Goal: Communication & Community: Answer question/provide support

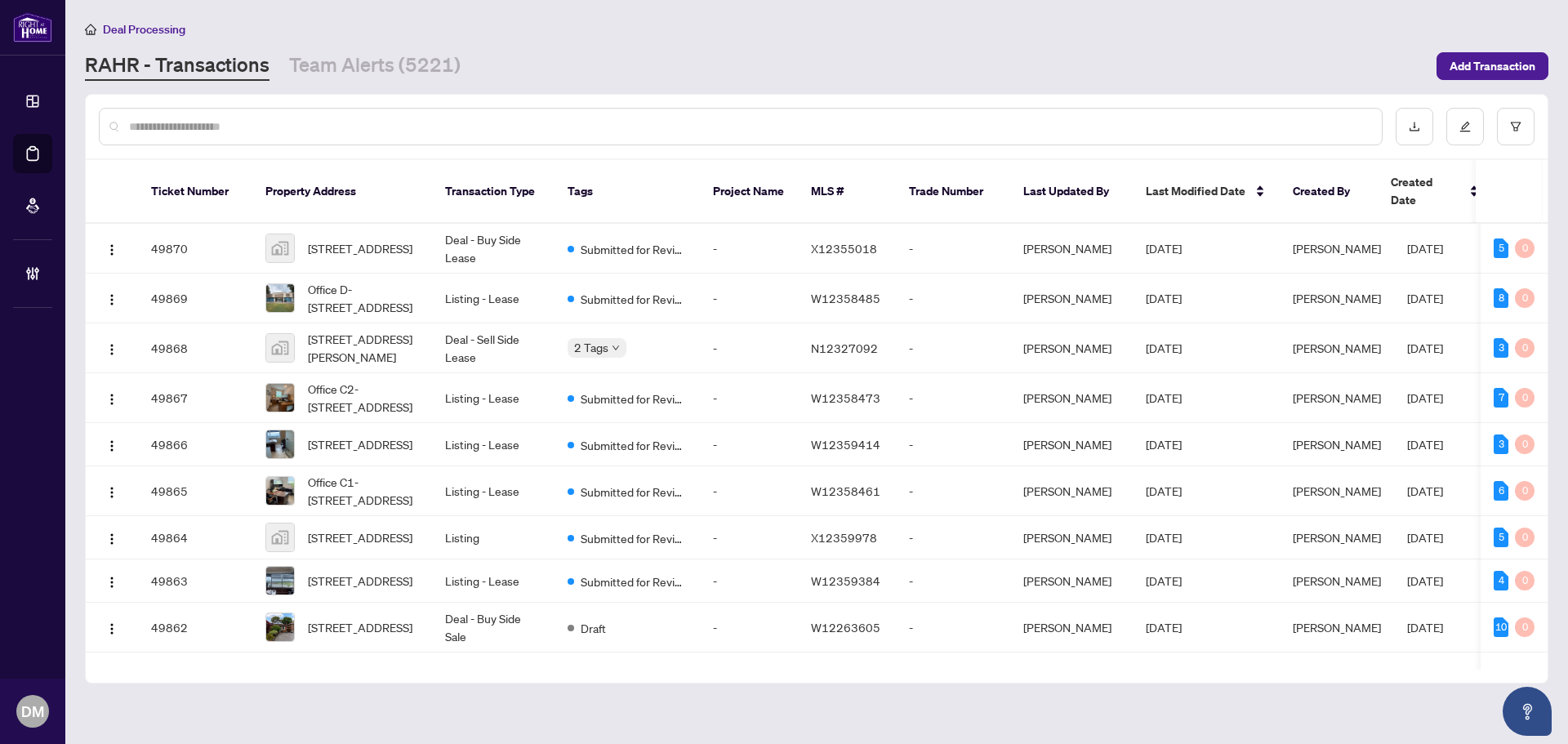
click at [163, 131] on input "text" at bounding box center [748, 126] width 1240 height 18
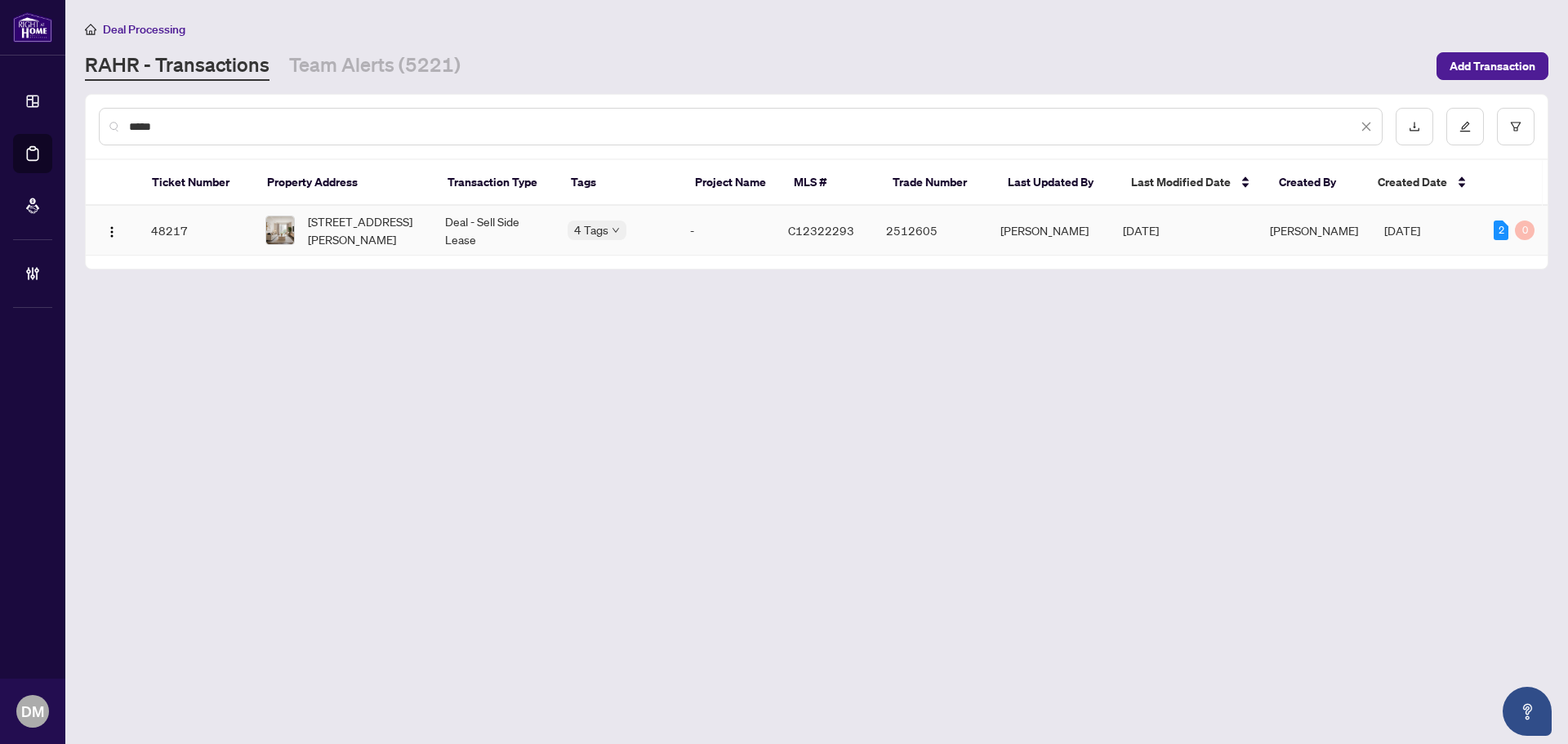
type input "*****"
click at [404, 242] on span "[STREET_ADDRESS][PERSON_NAME]" at bounding box center [363, 230] width 111 height 36
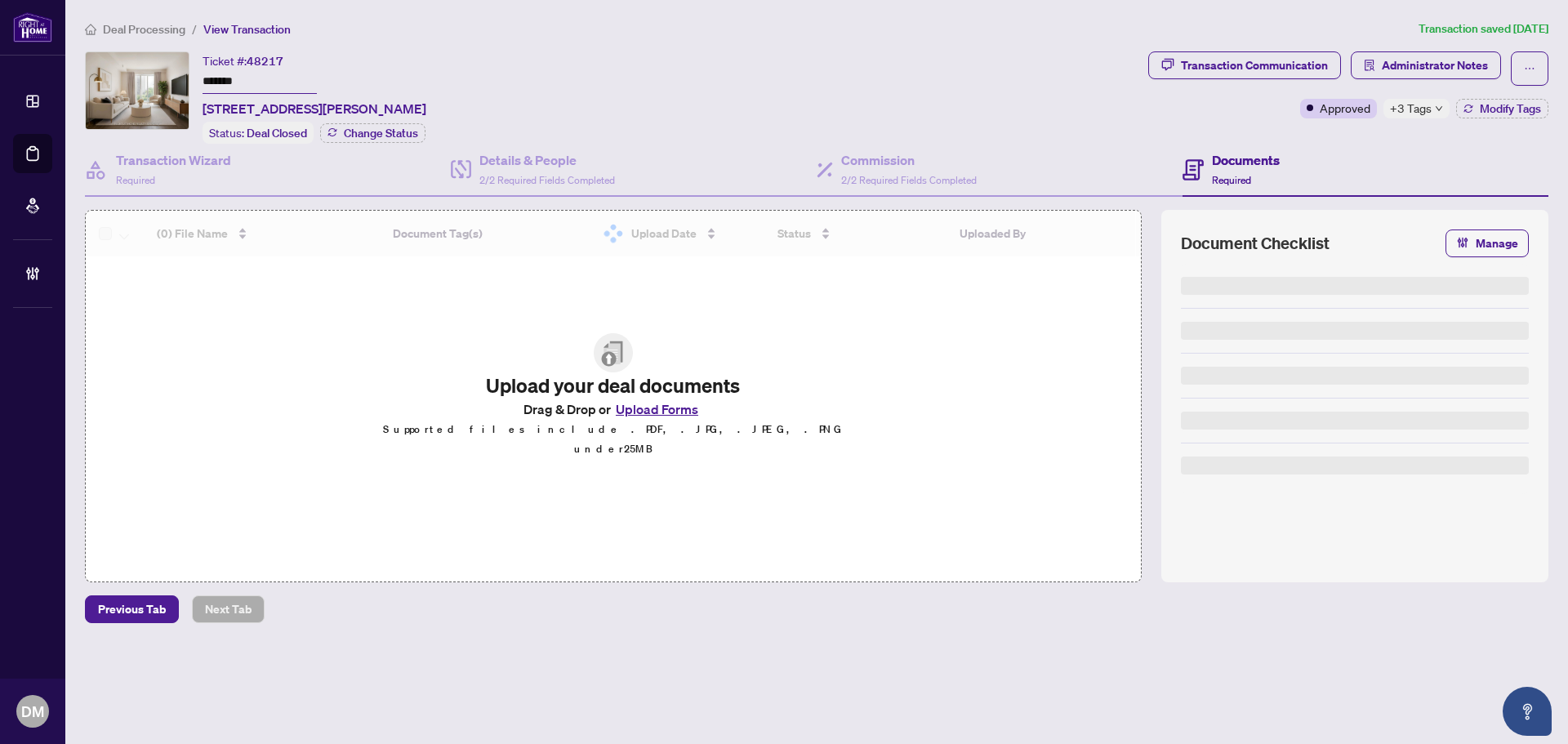
click at [1284, 79] on span "Transaction Communication" at bounding box center [1245, 68] width 193 height 34
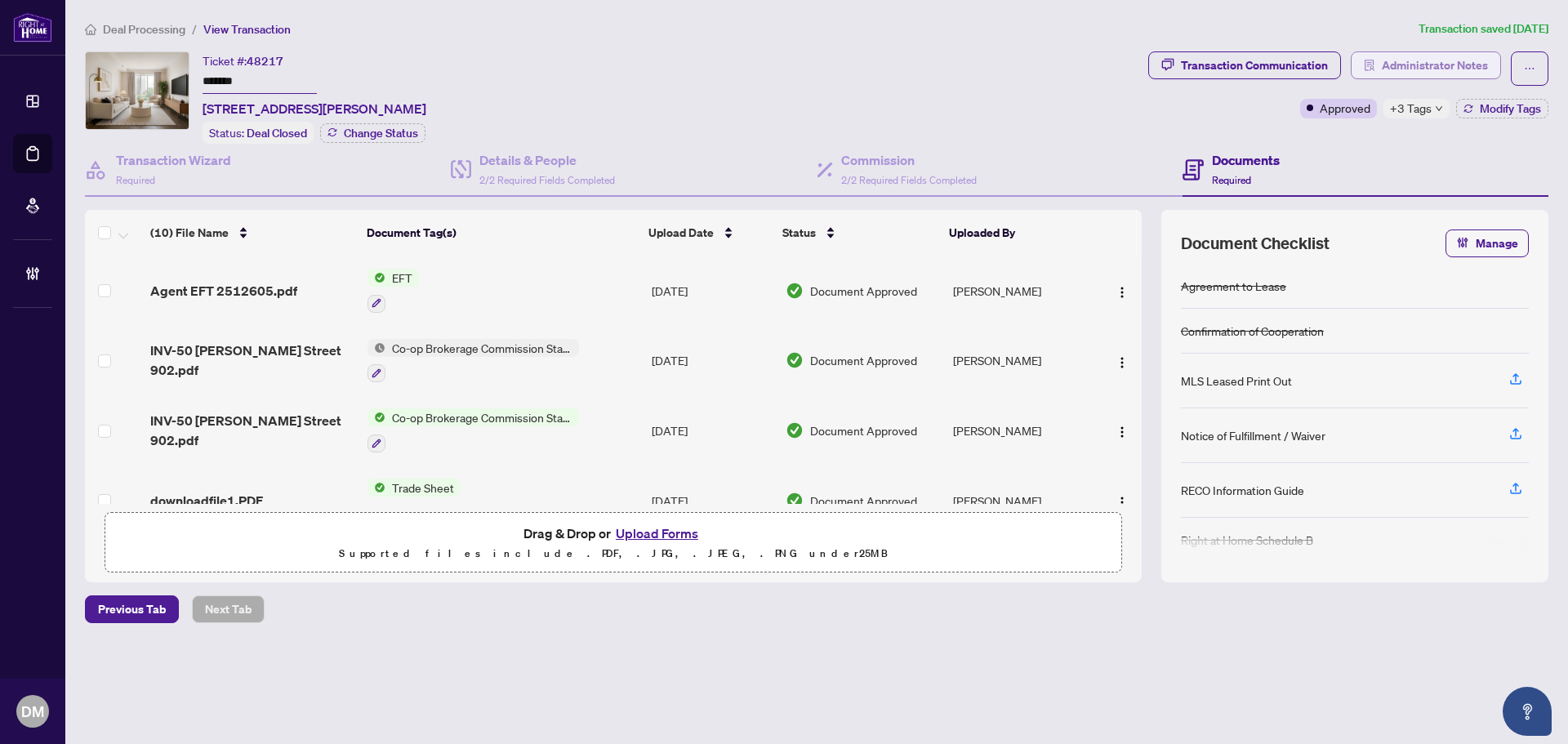
click at [1391, 58] on span "Administrator Notes" at bounding box center [1435, 65] width 107 height 26
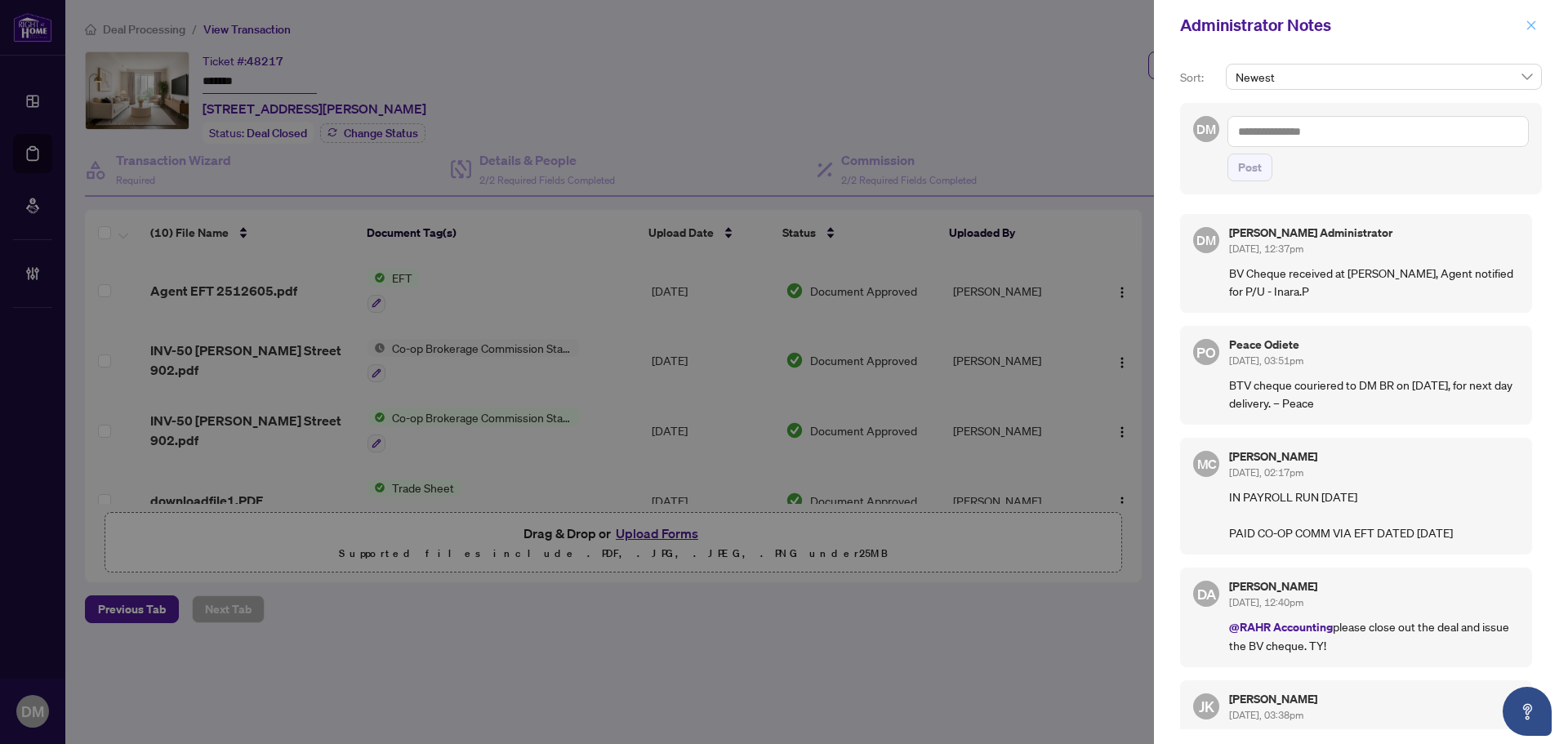
click at [1529, 26] on icon "close" at bounding box center [1531, 25] width 11 height 11
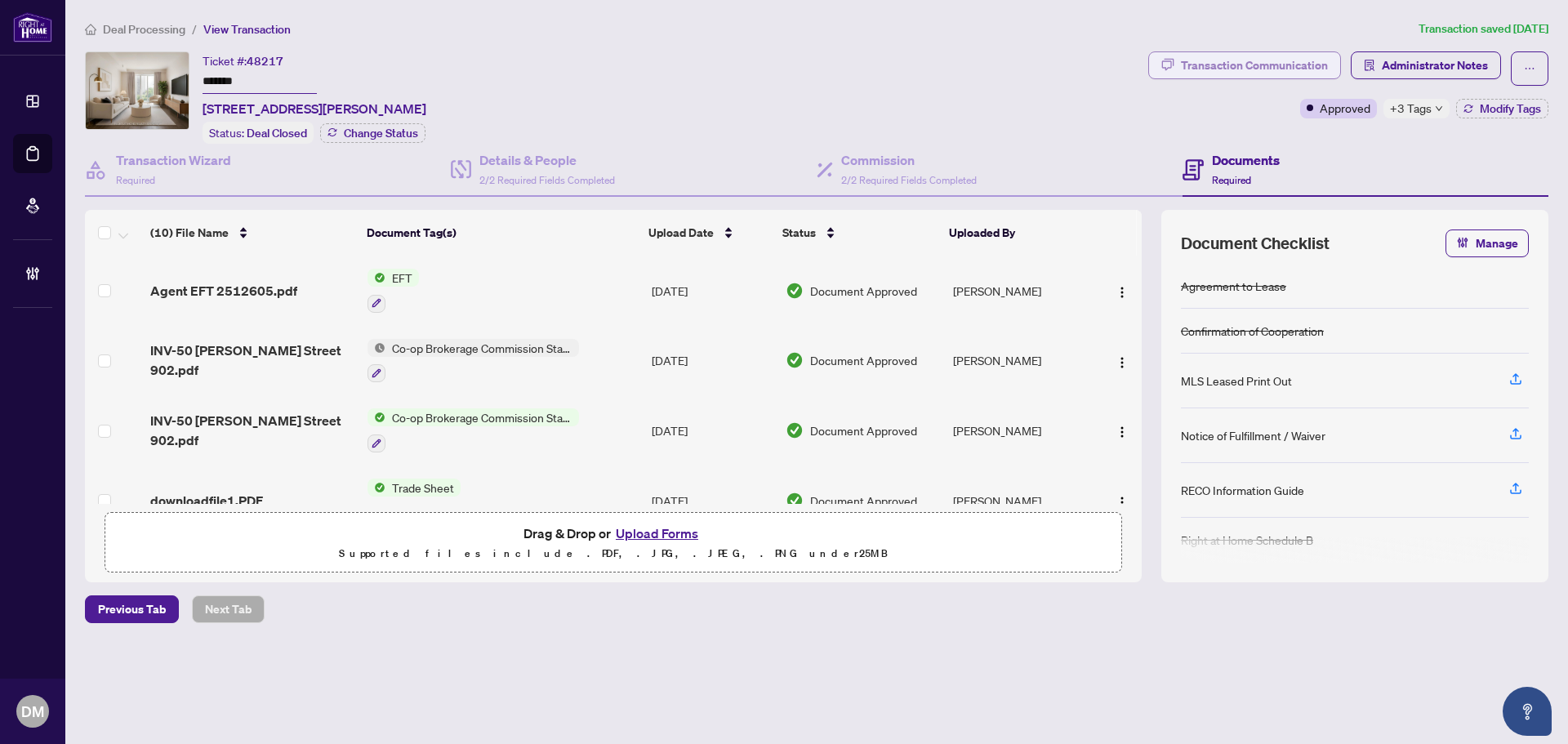
click at [1272, 59] on div "Transaction Communication" at bounding box center [1254, 65] width 147 height 26
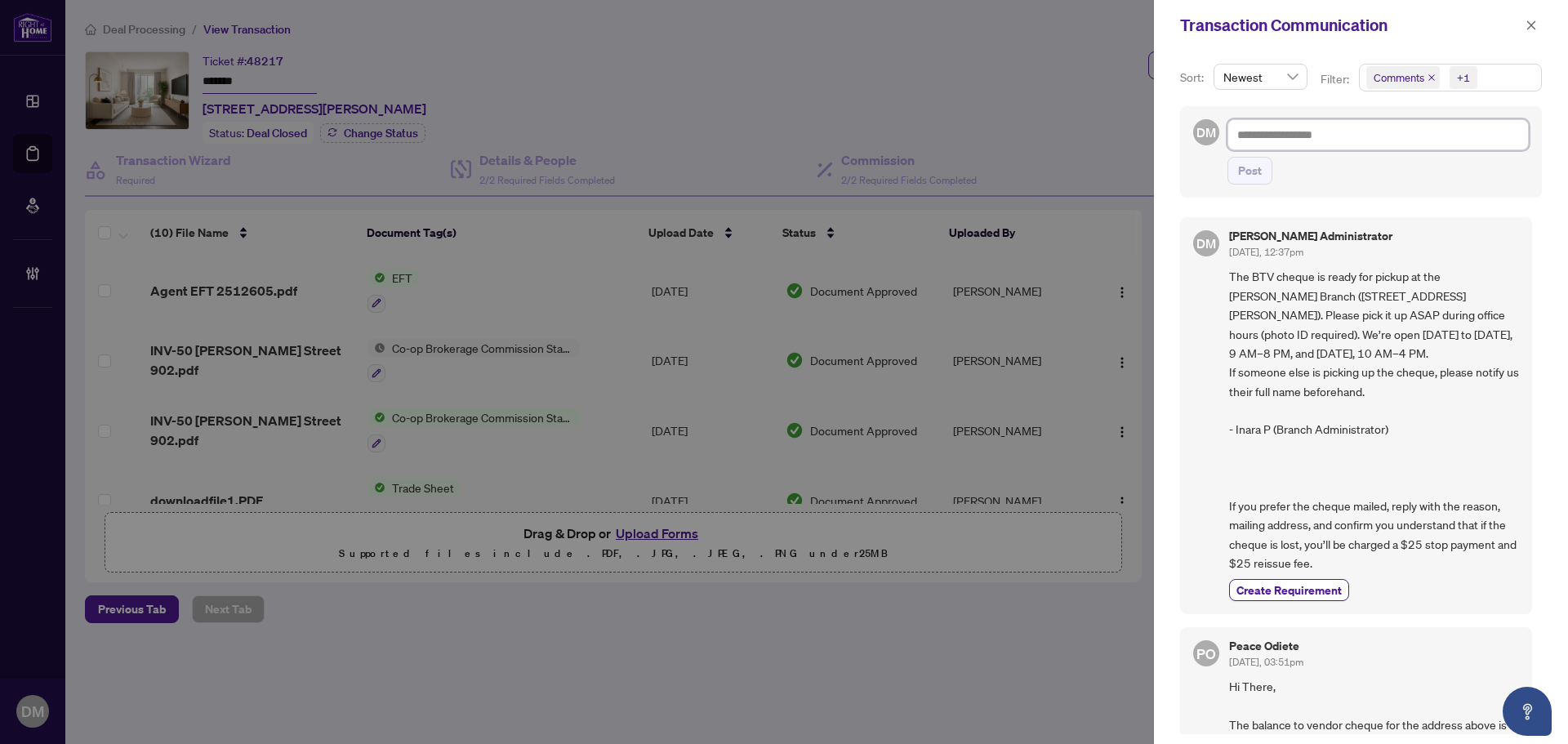
click at [1357, 141] on textarea at bounding box center [1379, 135] width 302 height 31
click at [1529, 30] on icon "close" at bounding box center [1531, 25] width 11 height 11
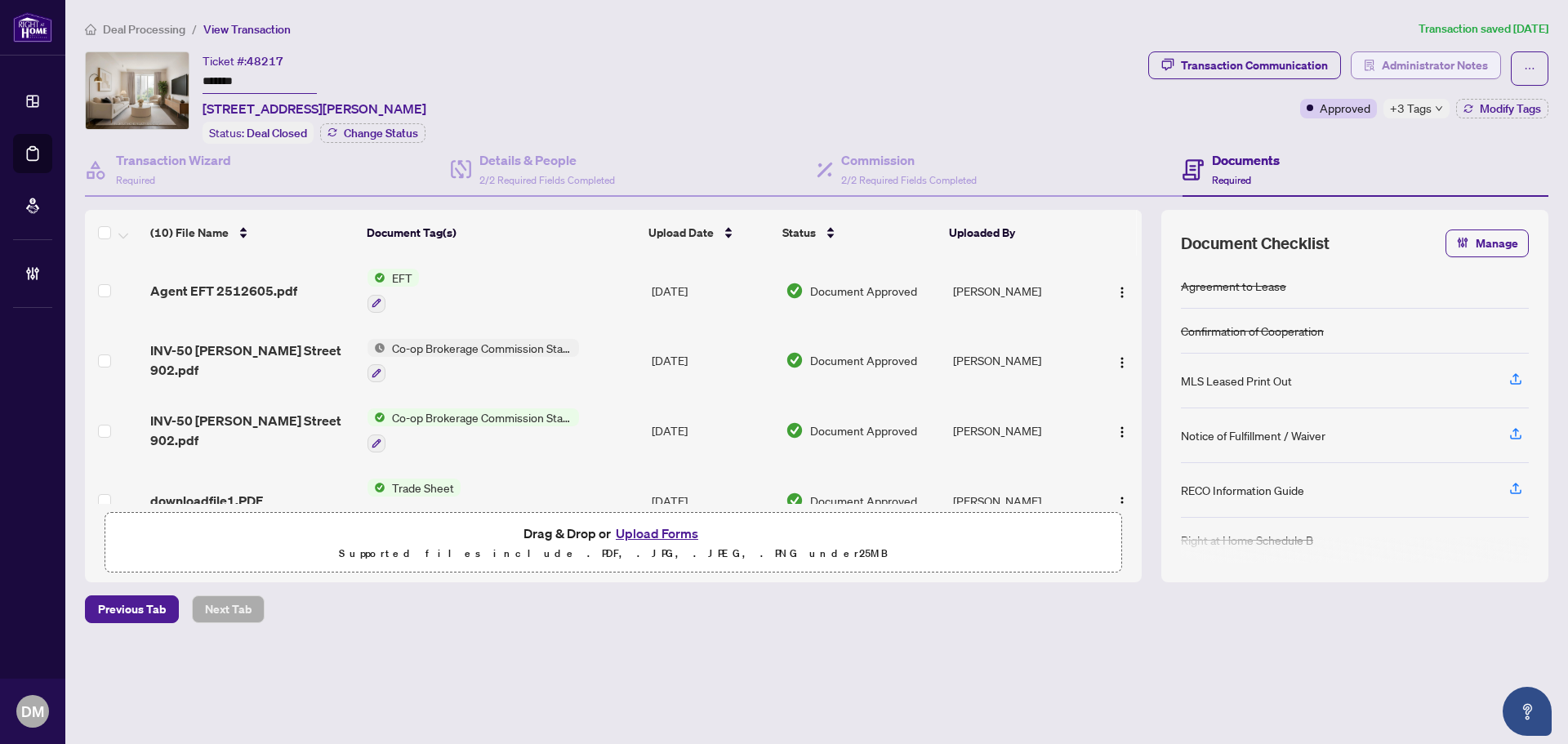
click at [1469, 67] on span "Administrator Notes" at bounding box center [1435, 65] width 107 height 26
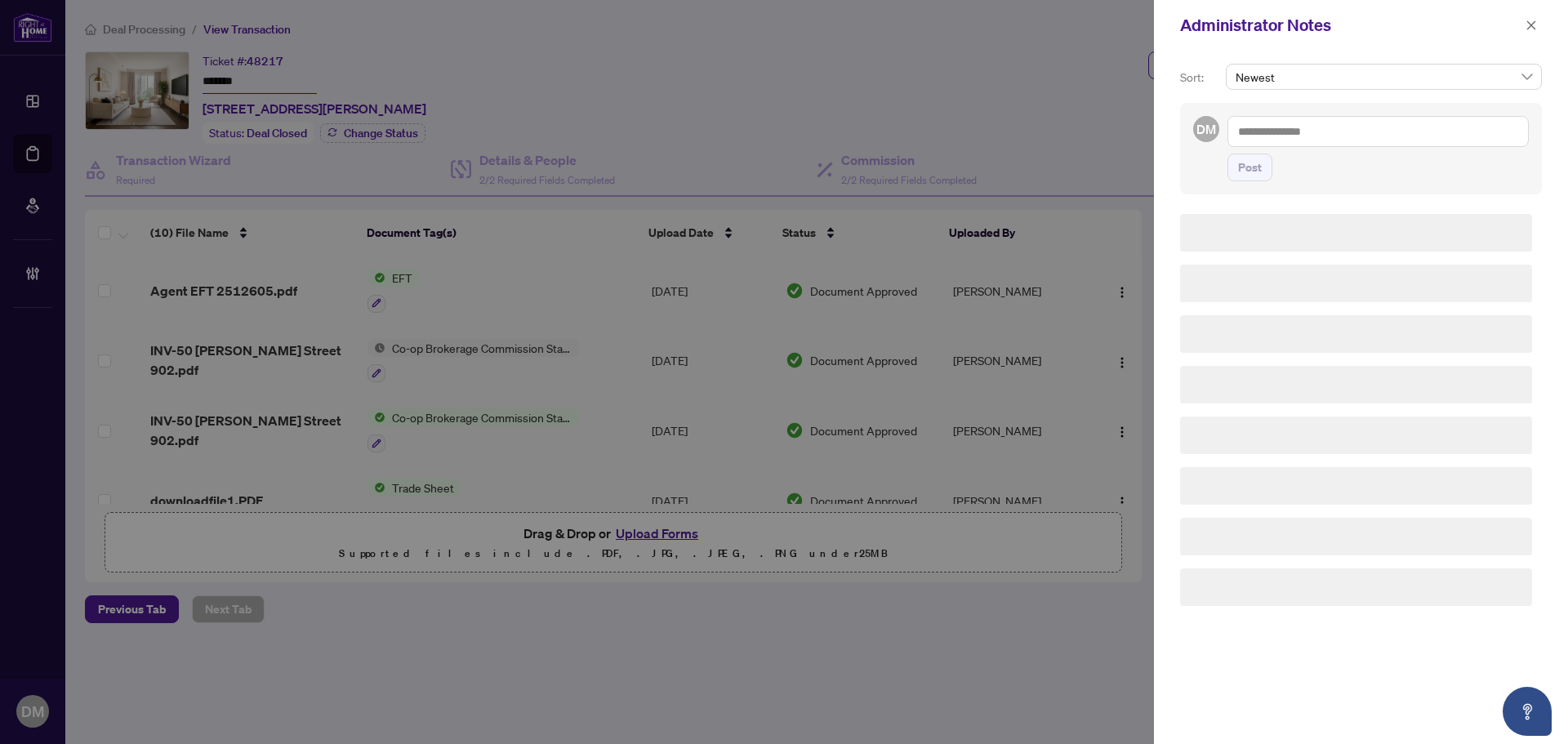
click at [1350, 121] on textarea at bounding box center [1379, 131] width 302 height 31
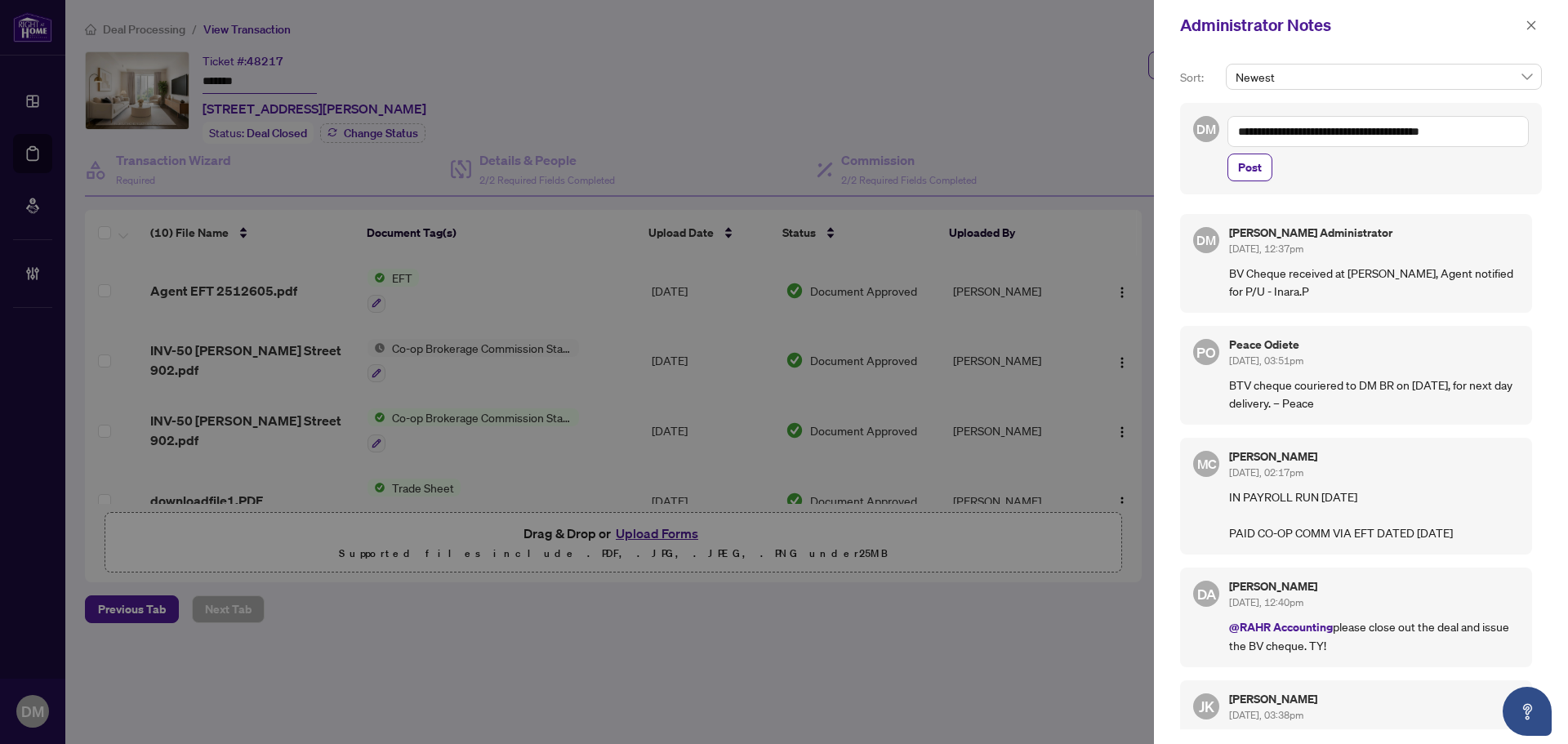
click at [1494, 128] on textarea "**********" at bounding box center [1379, 131] width 302 height 31
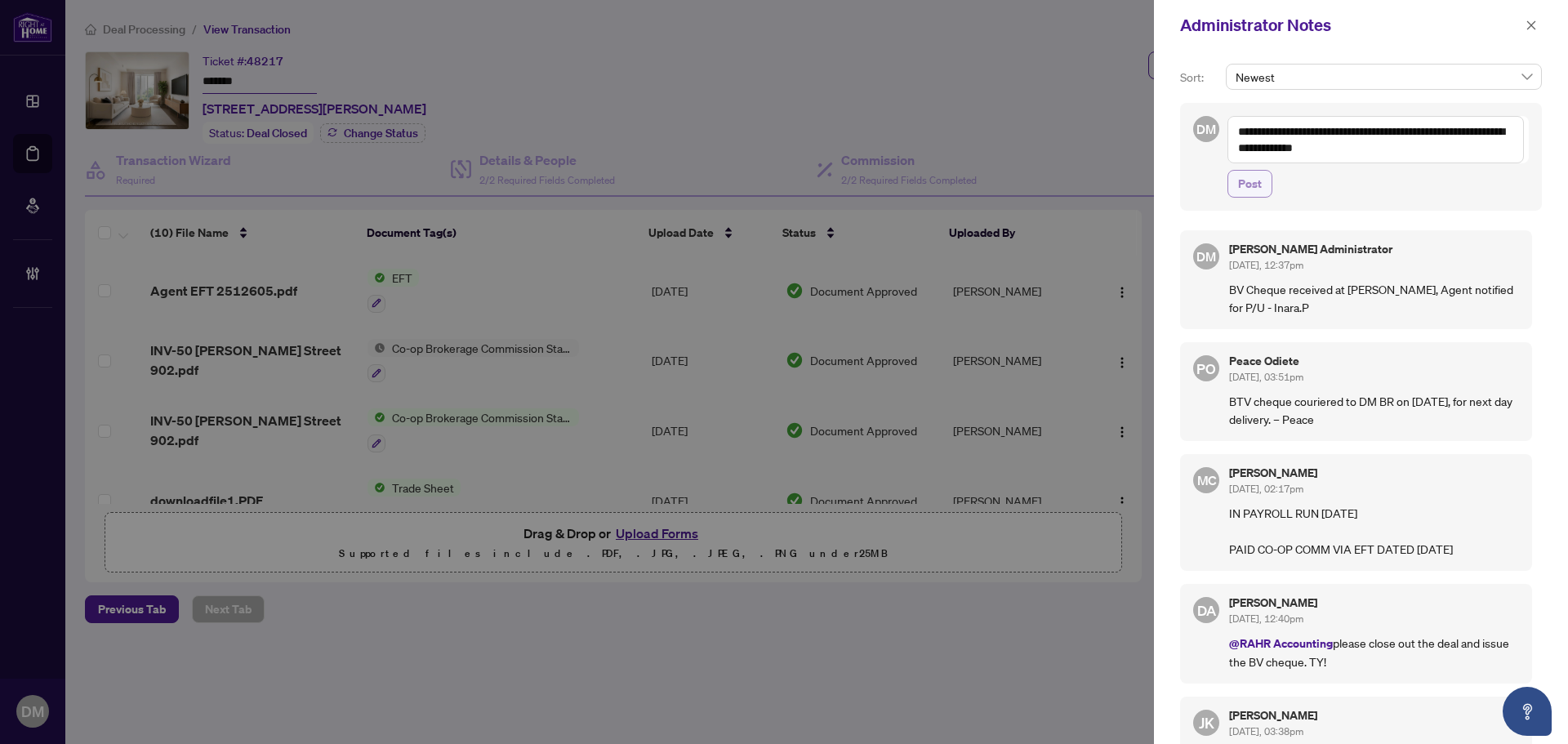
type textarea "**********"
click at [1252, 189] on span "Post" at bounding box center [1250, 183] width 24 height 26
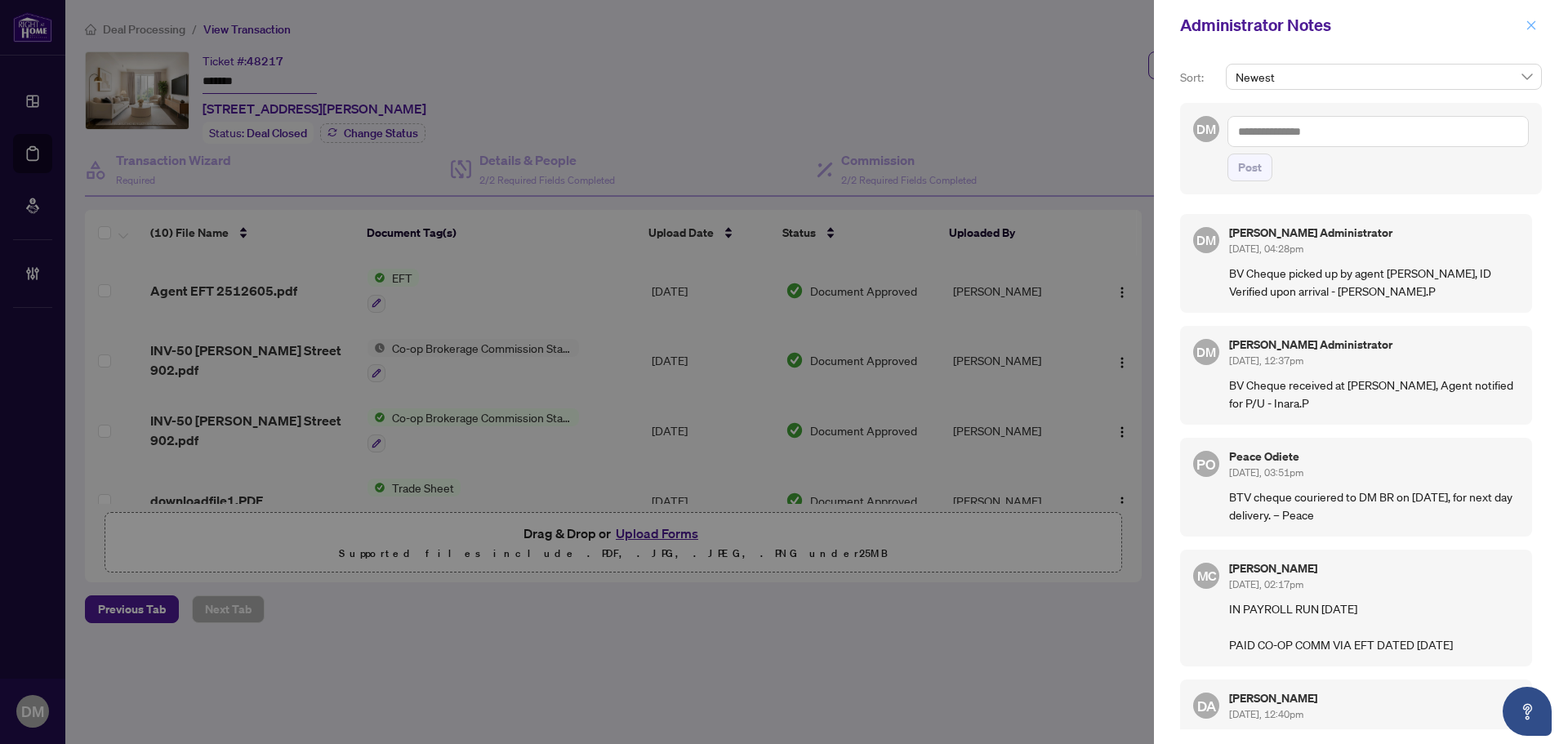
click at [1528, 34] on span "button" at bounding box center [1531, 25] width 11 height 26
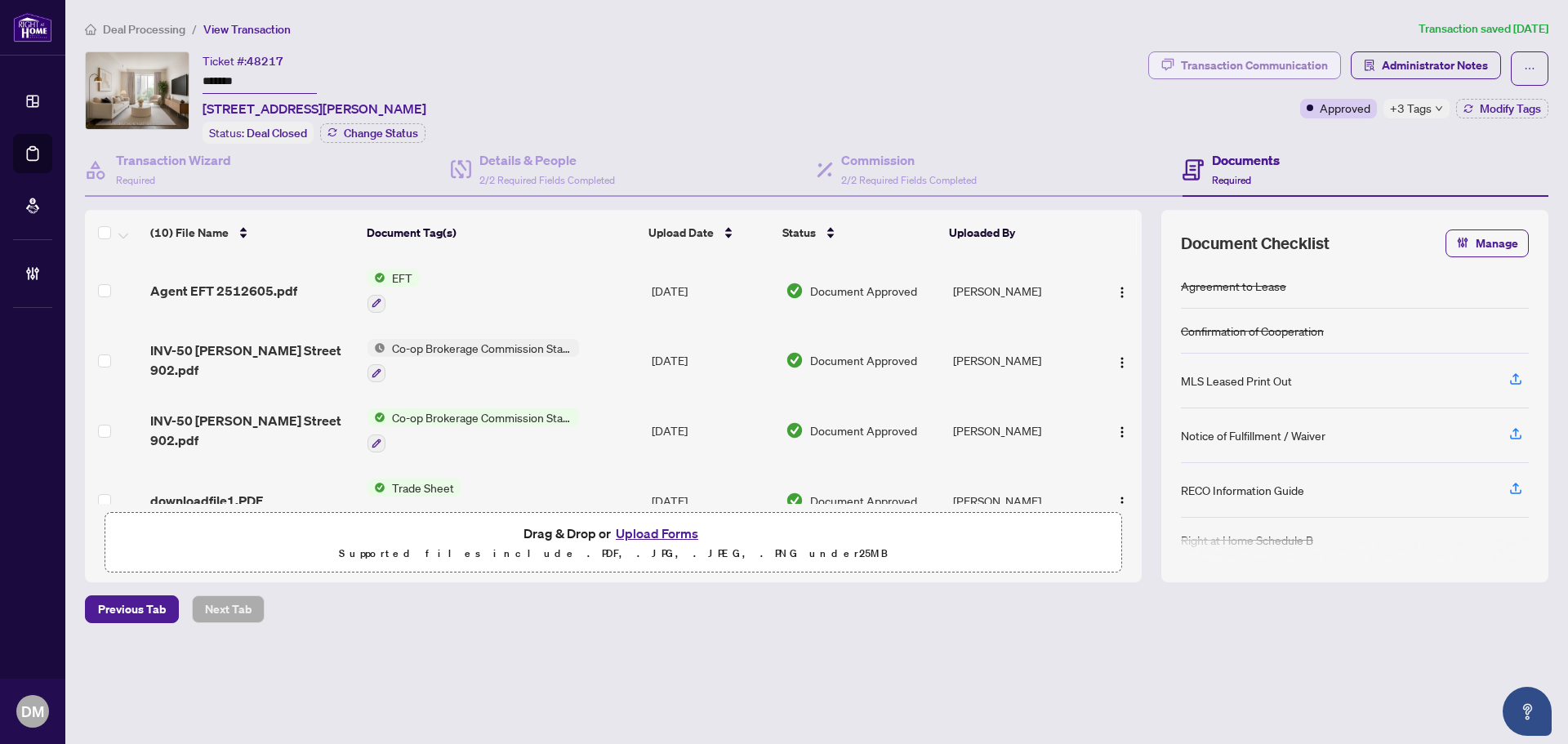
click at [1251, 51] on button "Transaction Communication" at bounding box center [1245, 65] width 193 height 28
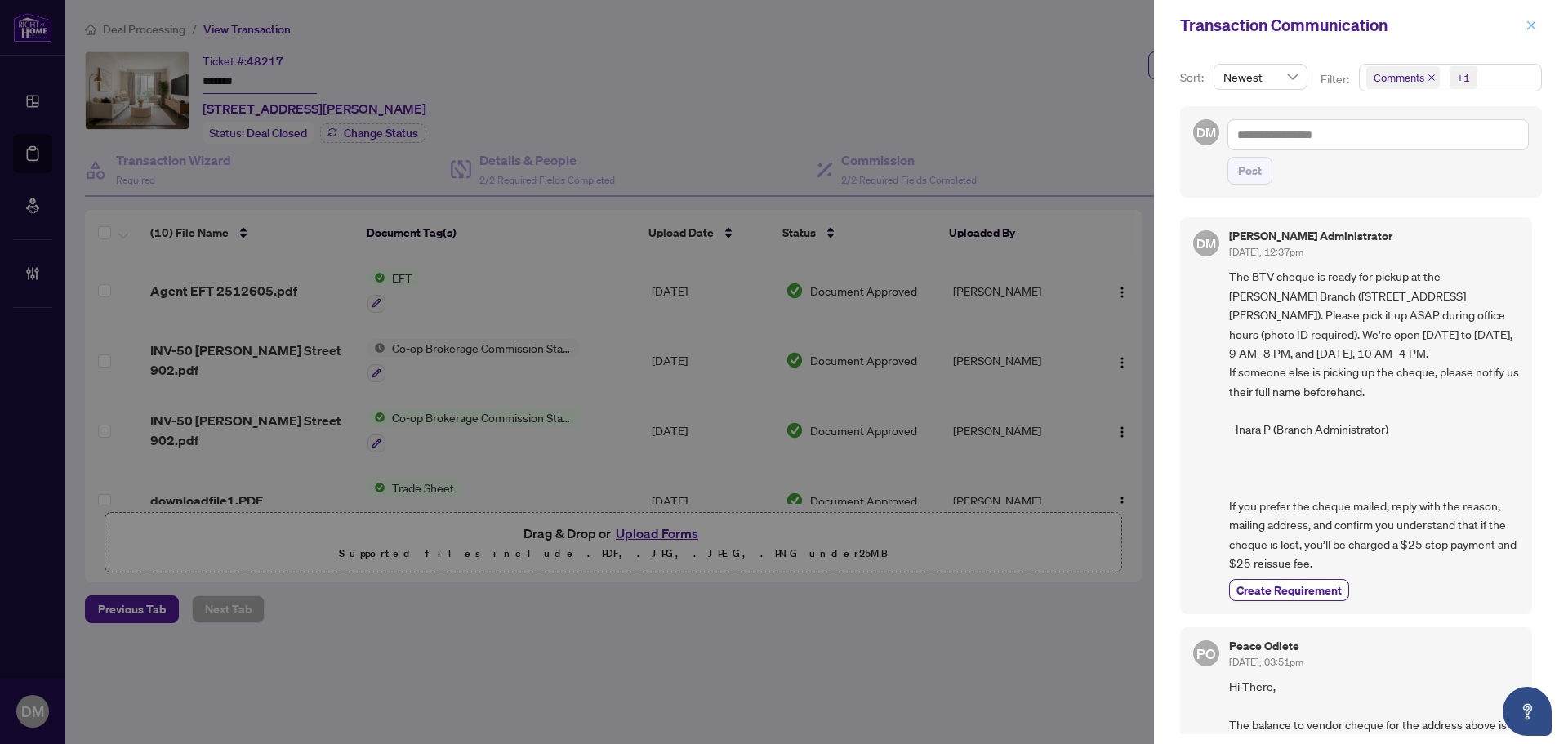
click at [1528, 20] on icon "close" at bounding box center [1531, 25] width 11 height 11
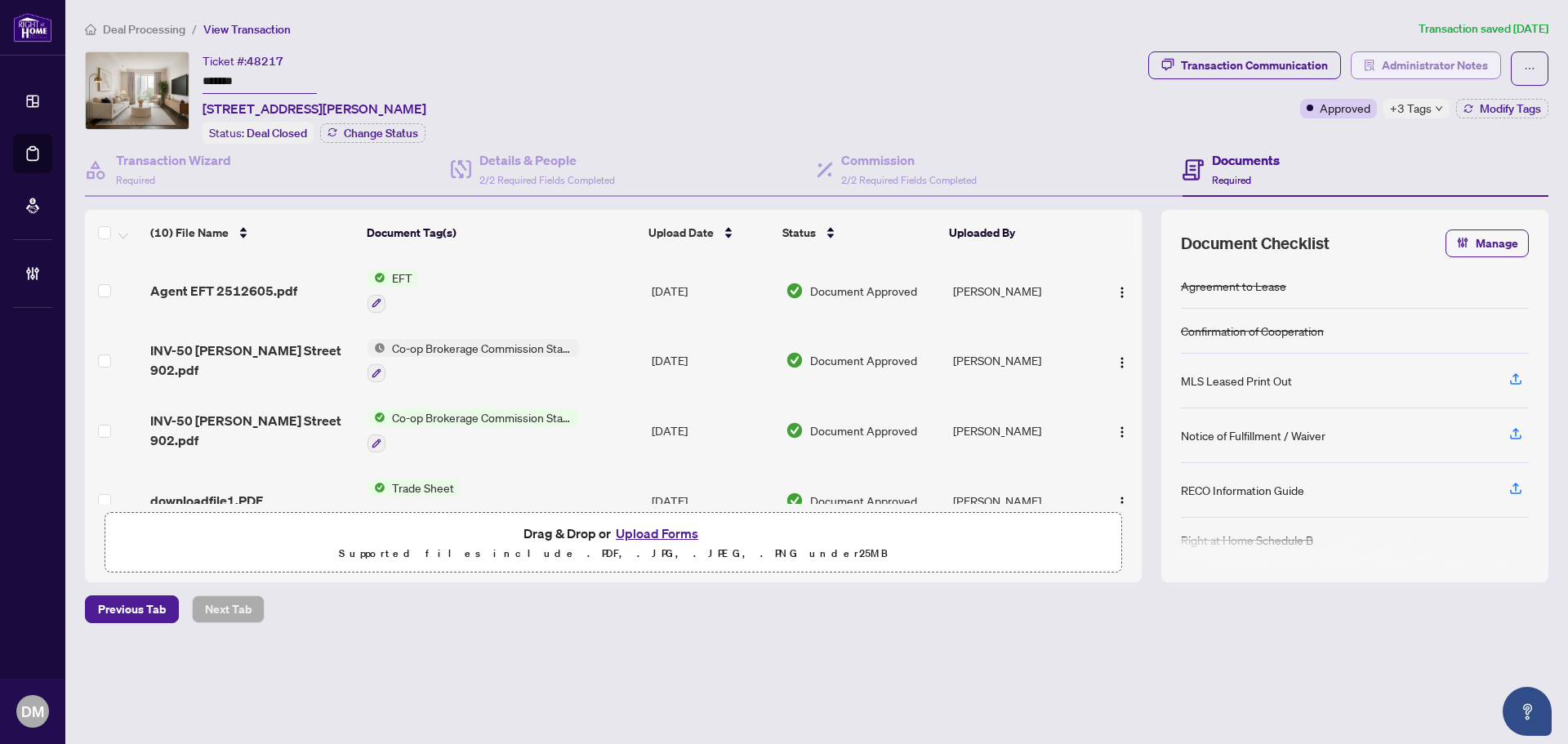
click at [1406, 69] on span "Administrator Notes" at bounding box center [1435, 65] width 107 height 26
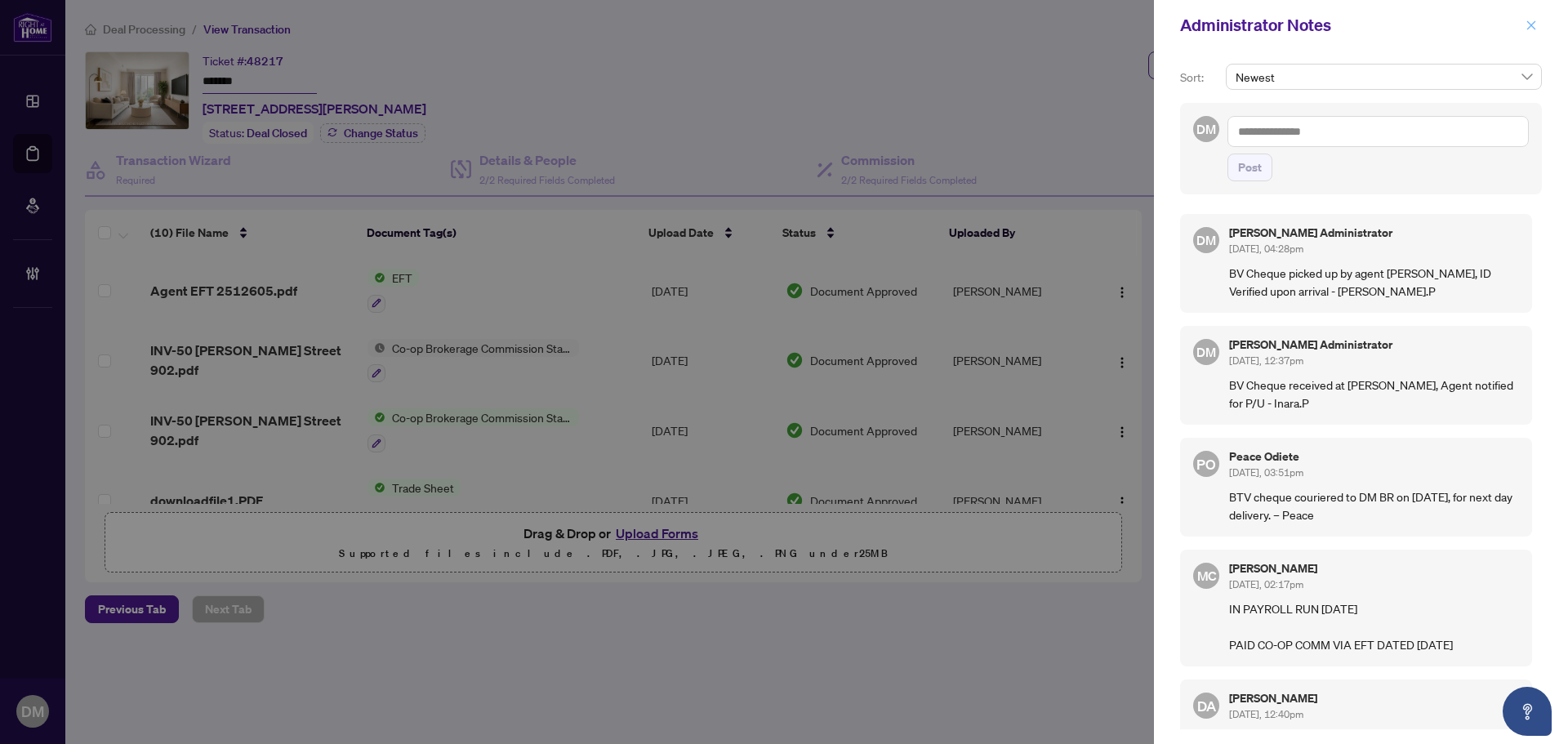
click at [1526, 22] on icon "close" at bounding box center [1531, 25] width 11 height 11
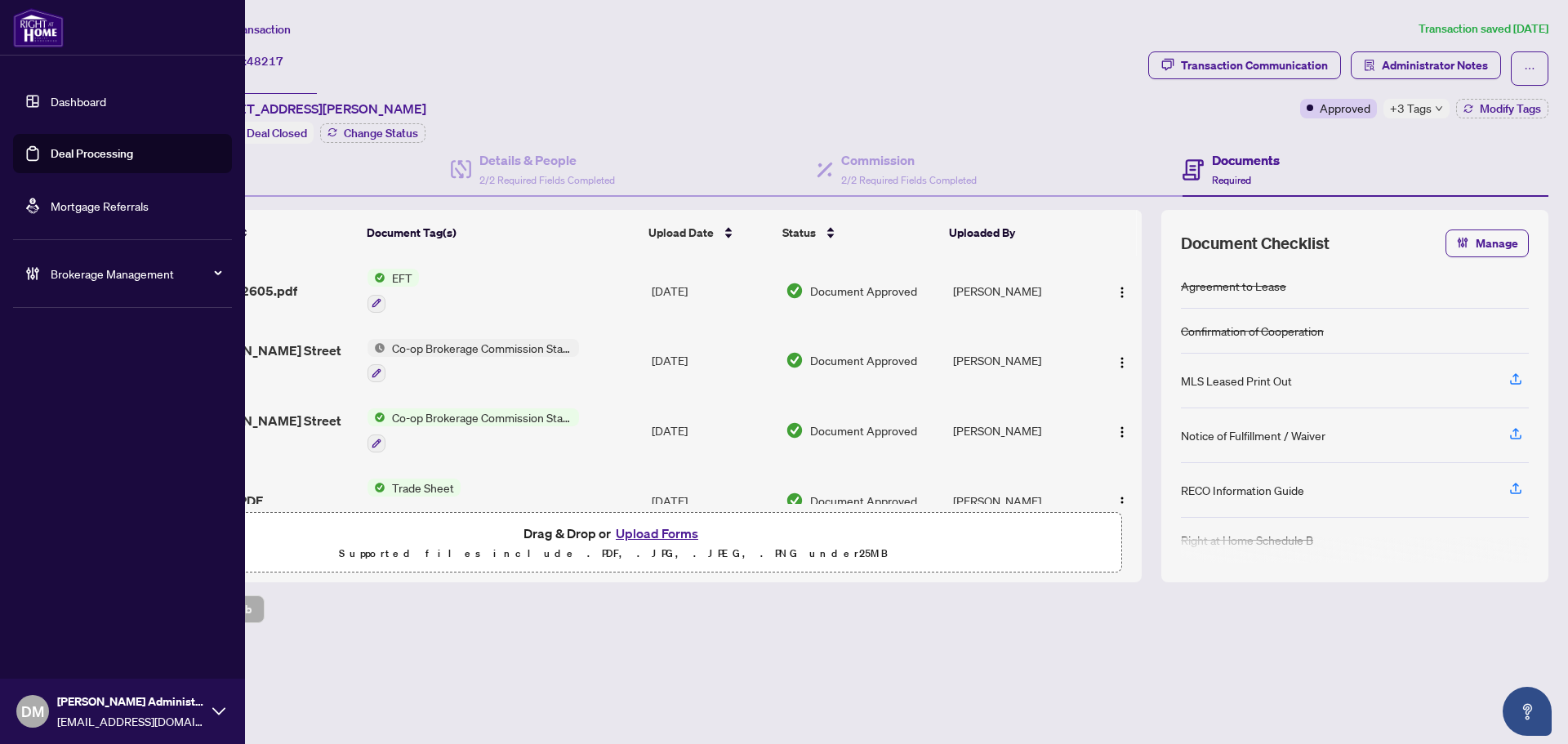
click at [89, 94] on link "Dashboard" at bounding box center [78, 101] width 55 height 14
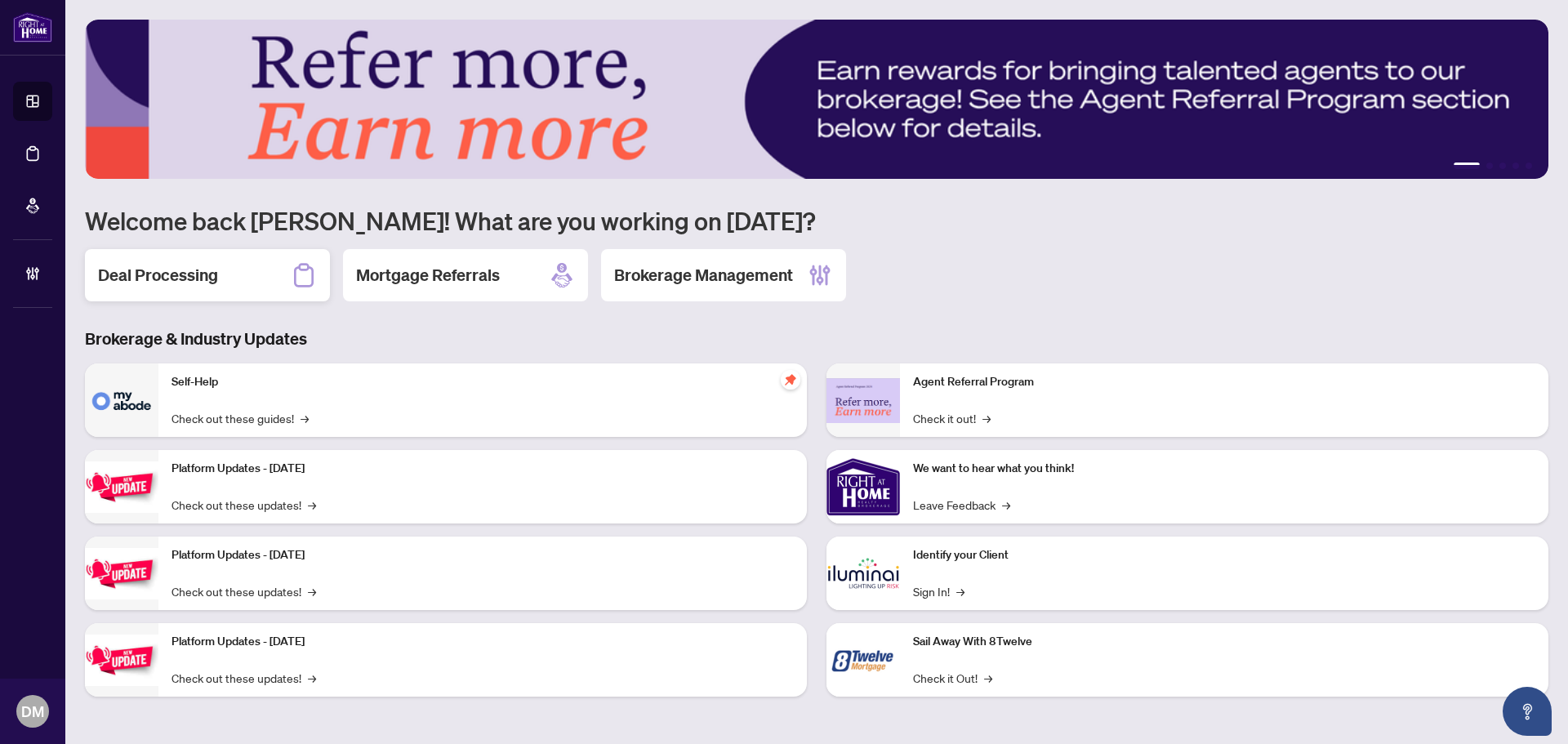
click at [258, 300] on div "Deal Processing" at bounding box center [208, 274] width 245 height 52
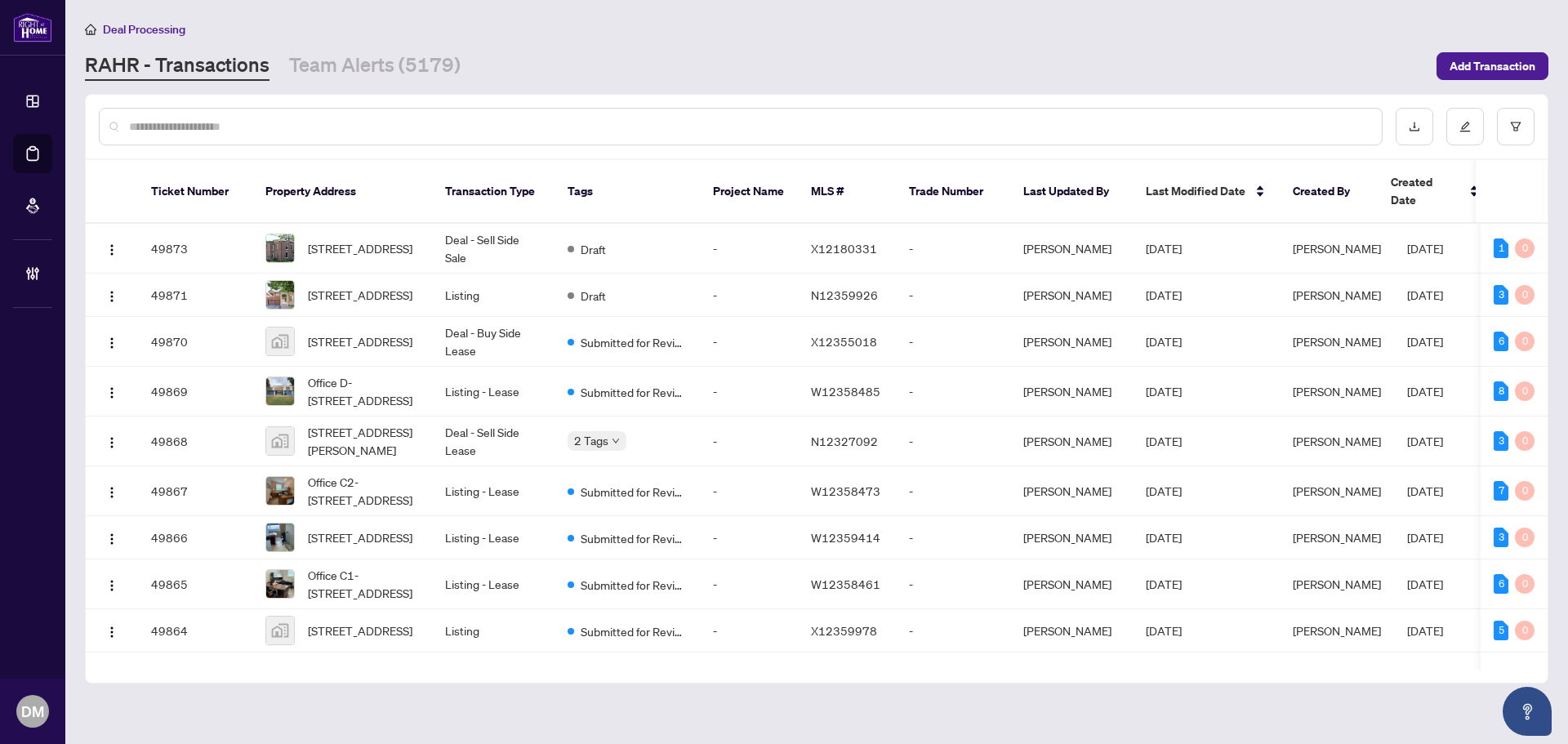
click at [1386, 711] on main "Deal Processing [PERSON_NAME] - Transactions Team Alerts (5179) Add Transaction…" at bounding box center [817, 372] width 1503 height 744
click at [1382, 716] on main "Deal Processing [PERSON_NAME] - Transactions Team Alerts (5179) Add Transaction…" at bounding box center [817, 372] width 1503 height 744
click at [994, 49] on div "Deal Processing [PERSON_NAME] - Transactions Team Alerts (5179) Add Transaction" at bounding box center [817, 50] width 1464 height 61
